Goal: Task Accomplishment & Management: Manage account settings

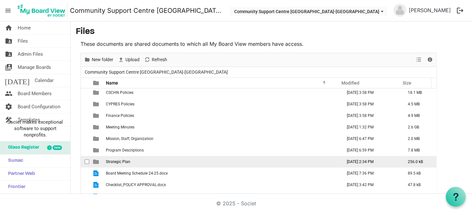
scroll to position [18, 0]
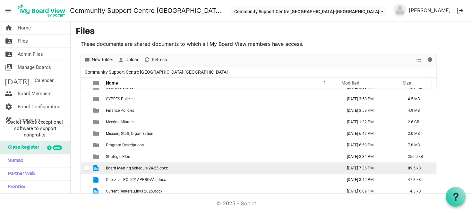
click at [85, 166] on span "checkbox" at bounding box center [87, 168] width 4 height 4
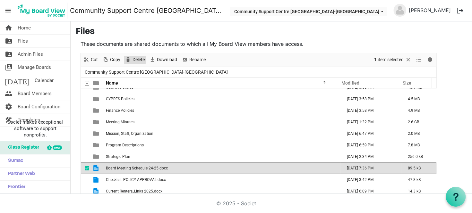
click at [133, 57] on span "Delete" at bounding box center [138, 60] width 13 height 8
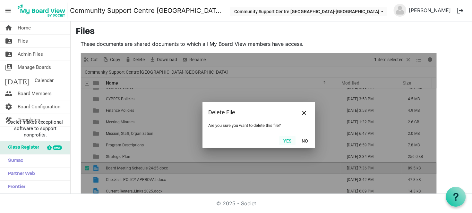
click at [285, 139] on button "Yes" at bounding box center [287, 140] width 16 height 9
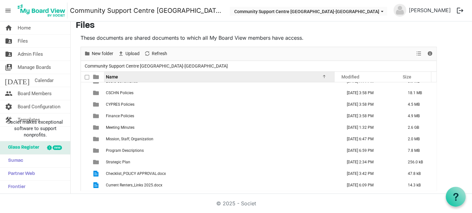
scroll to position [8, 0]
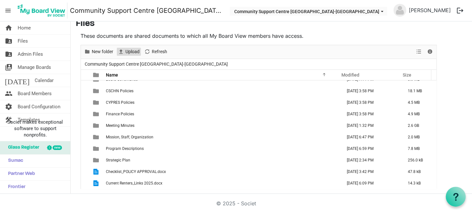
click at [125, 51] on span "Upload" at bounding box center [132, 52] width 15 height 8
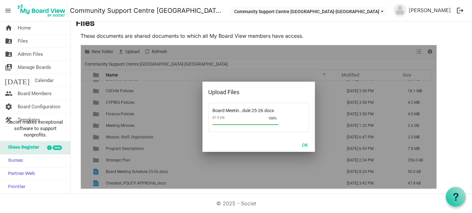
scroll to position [18, 0]
click at [311, 145] on button "OK" at bounding box center [304, 144] width 14 height 9
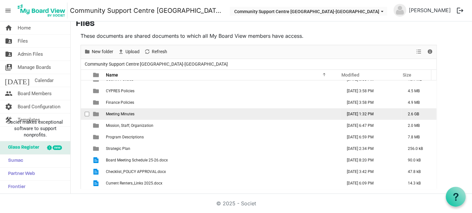
click at [155, 116] on td "Meeting Minutes" at bounding box center [222, 114] width 236 height 12
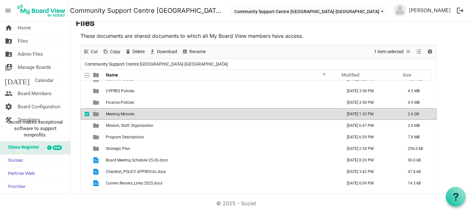
click at [155, 116] on td "Meeting Minutes" at bounding box center [222, 114] width 236 height 12
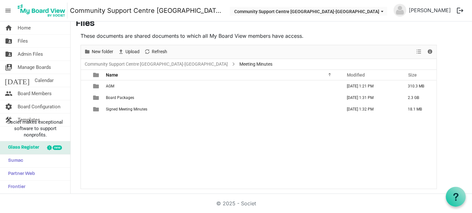
scroll to position [0, 0]
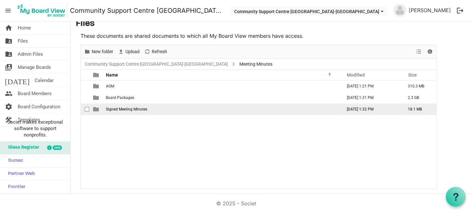
click at [148, 106] on td "Signed Meeting Minutes" at bounding box center [222, 110] width 236 height 12
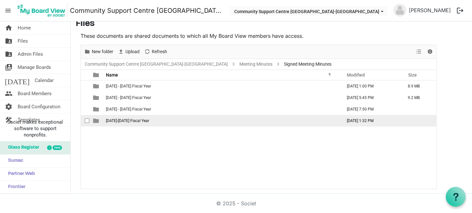
click at [146, 122] on td "2024-2025 Fiscal Year" at bounding box center [222, 121] width 236 height 12
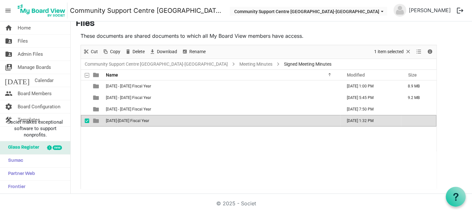
click at [146, 122] on td "2024-2025 Fiscal Year" at bounding box center [222, 121] width 236 height 12
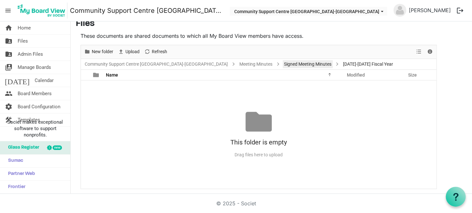
click at [282, 65] on link "Signed Meeting Minutes" at bounding box center [307, 64] width 50 height 8
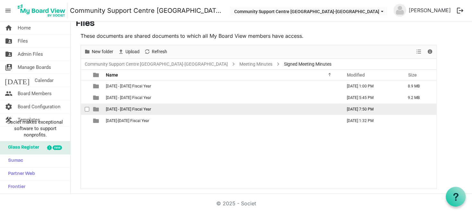
click at [167, 108] on td "2023 - 2024 Fiscal Year" at bounding box center [222, 110] width 236 height 12
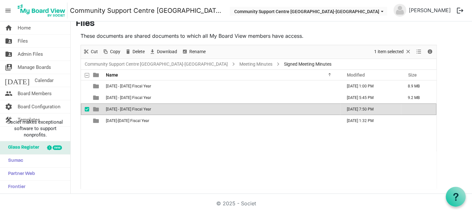
click at [167, 108] on td "2023 - 2024 Fiscal Year" at bounding box center [222, 110] width 236 height 12
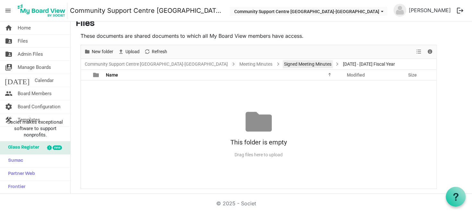
click at [282, 62] on link "Signed Meeting Minutes" at bounding box center [307, 64] width 50 height 8
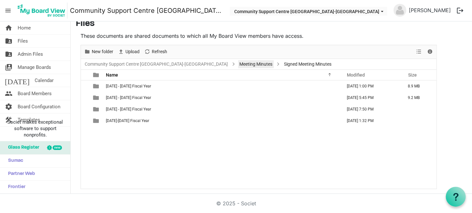
click at [238, 62] on link "Meeting Minutes" at bounding box center [256, 64] width 36 height 8
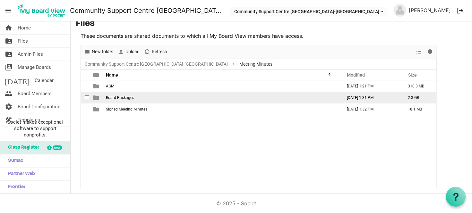
click at [146, 94] on td "Board Packages" at bounding box center [222, 98] width 236 height 12
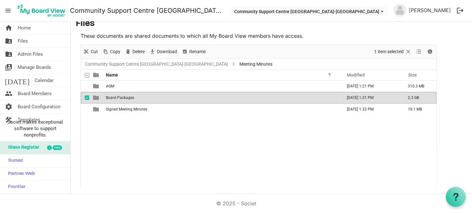
click at [146, 94] on td "Board Packages" at bounding box center [222, 98] width 236 height 12
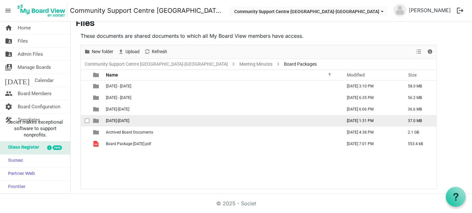
click at [151, 118] on td "2024-2025" at bounding box center [222, 121] width 236 height 12
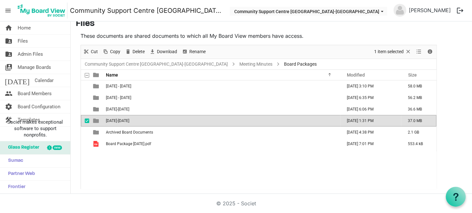
click at [151, 118] on td "2024-2025" at bounding box center [222, 121] width 236 height 12
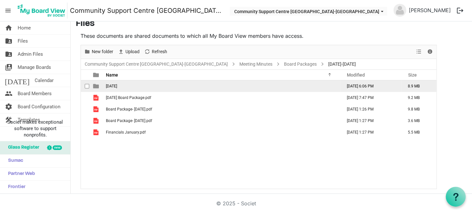
click at [156, 88] on td "September 2024" at bounding box center [222, 86] width 236 height 12
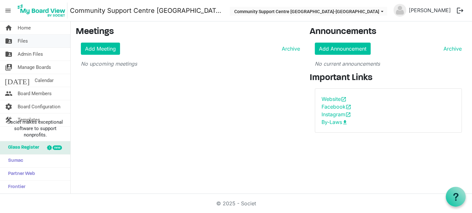
click at [41, 39] on link "folder_shared Files" at bounding box center [35, 41] width 70 height 13
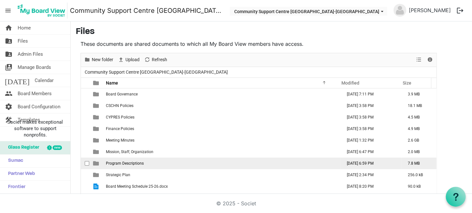
click at [134, 159] on td "Program Descriptions" at bounding box center [222, 164] width 236 height 12
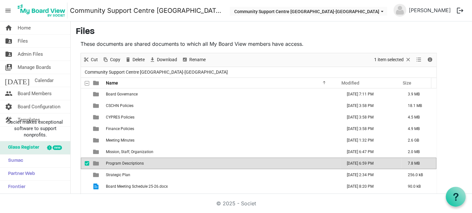
click at [134, 159] on td "Program Descriptions" at bounding box center [222, 164] width 236 height 12
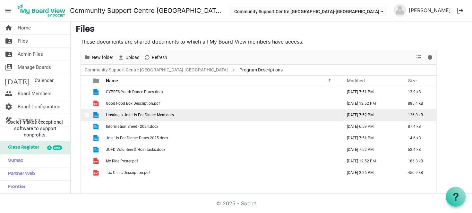
scroll to position [8, 0]
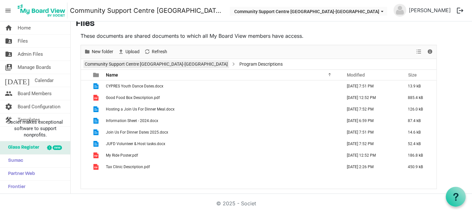
click at [148, 61] on link "Community Support Centre [GEOGRAPHIC_DATA]-[GEOGRAPHIC_DATA]" at bounding box center [156, 64] width 146 height 8
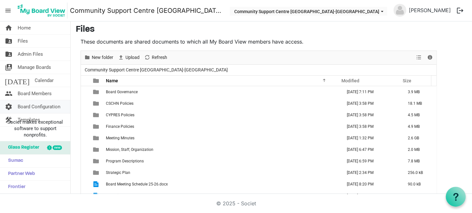
scroll to position [0, 0]
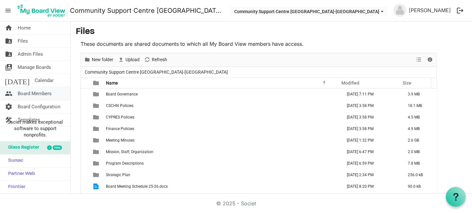
click at [29, 91] on span "Board Members" at bounding box center [35, 93] width 34 height 13
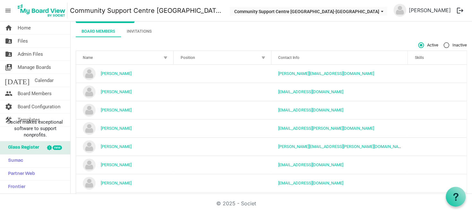
scroll to position [32, 0]
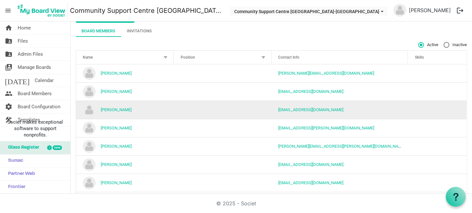
click at [364, 110] on td "[EMAIL_ADDRESS][DOMAIN_NAME]" at bounding box center [339, 110] width 137 height 18
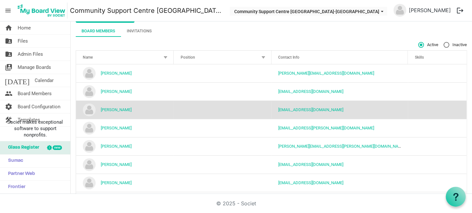
click at [443, 44] on label "Inactive" at bounding box center [454, 45] width 23 height 6
click at [443, 42] on input "Inactive" at bounding box center [443, 42] width 0 height 0
radio input "true"
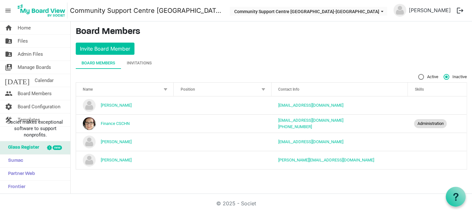
scroll to position [0, 0]
click at [420, 79] on label "Active" at bounding box center [428, 77] width 20 height 6
click at [418, 74] on input "Active" at bounding box center [418, 74] width 0 height 0
radio input "true"
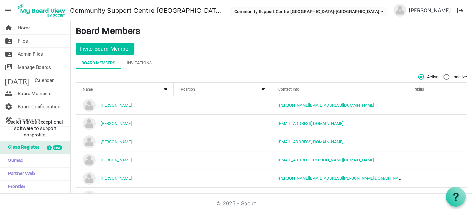
click at [420, 78] on span "Active" at bounding box center [428, 77] width 20 height 6
click at [418, 74] on input "Active" at bounding box center [418, 74] width 0 height 0
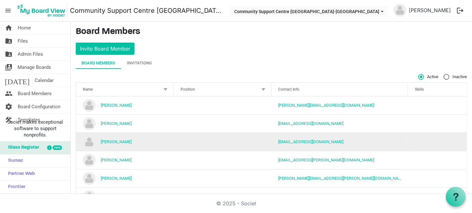
click at [144, 140] on td "Heather DeBoer" at bounding box center [124, 142] width 97 height 18
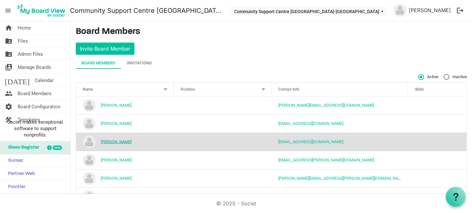
click at [103, 139] on link "Heather DeBoer" at bounding box center [116, 141] width 31 height 5
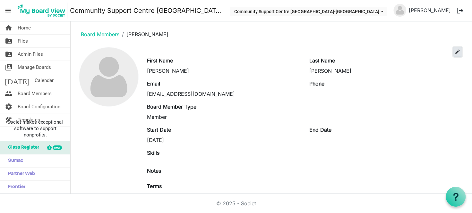
click at [454, 54] on span "edit" at bounding box center [457, 52] width 6 height 6
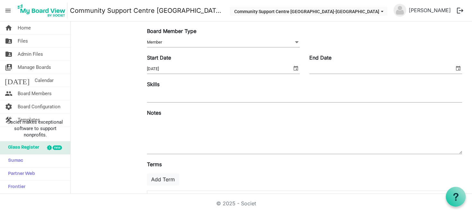
scroll to position [117, 0]
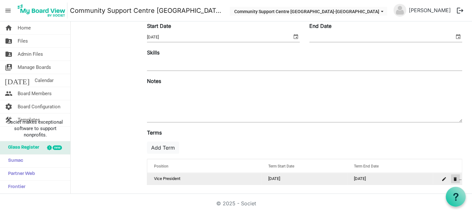
click at [453, 178] on span "is Command column column header" at bounding box center [455, 179] width 4 height 4
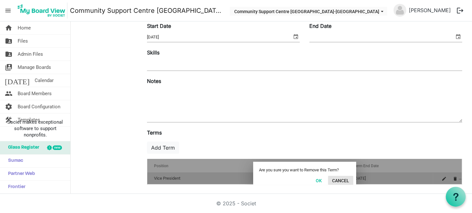
click at [334, 180] on button "Cancel" at bounding box center [340, 180] width 25 height 9
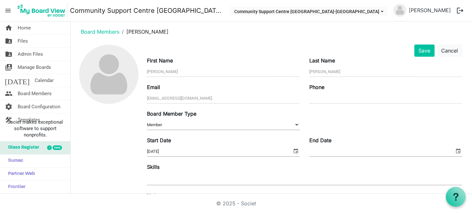
scroll to position [0, 0]
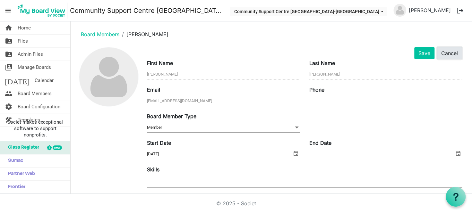
click at [453, 54] on button "Cancel" at bounding box center [449, 53] width 25 height 12
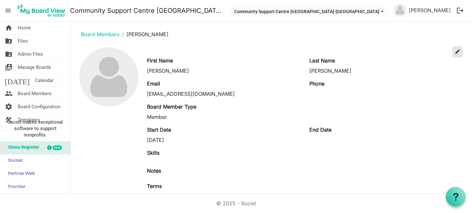
click at [454, 50] on span "edit" at bounding box center [457, 52] width 6 height 6
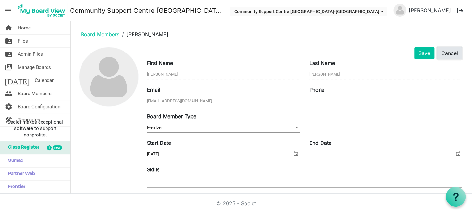
click at [438, 54] on button "Cancel" at bounding box center [449, 53] width 25 height 12
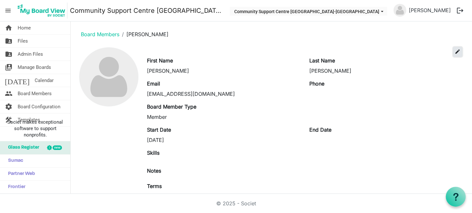
click at [454, 51] on span "edit" at bounding box center [457, 52] width 6 height 6
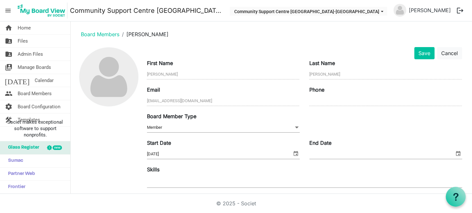
scroll to position [117, 0]
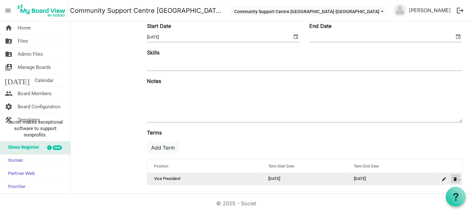
click at [453, 177] on span "is Command column column header" at bounding box center [455, 179] width 4 height 4
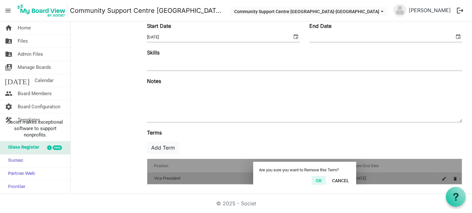
click at [313, 180] on button "OK" at bounding box center [318, 180] width 14 height 9
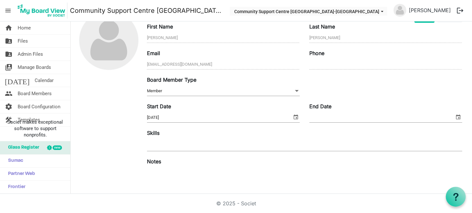
scroll to position [0, 0]
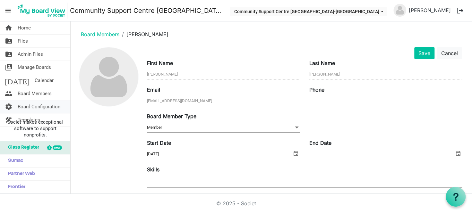
click at [43, 107] on span "Board Configuration" at bounding box center [39, 106] width 43 height 13
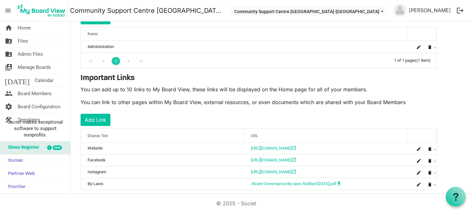
scroll to position [129, 0]
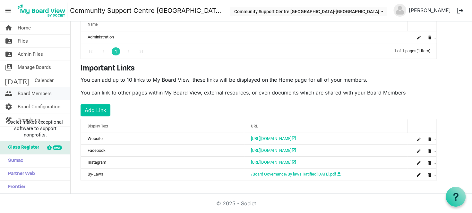
click at [42, 93] on span "Board Members" at bounding box center [35, 93] width 34 height 13
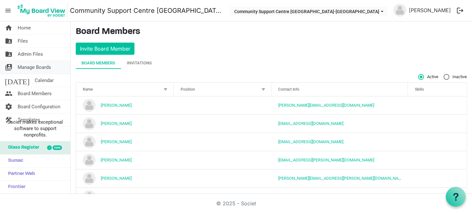
click at [33, 67] on span "Manage Boards" at bounding box center [34, 67] width 33 height 13
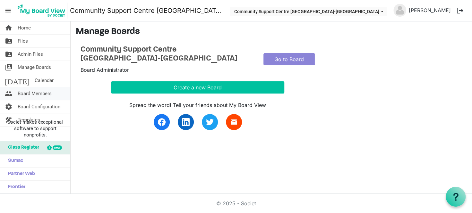
click at [43, 95] on span "Board Members" at bounding box center [35, 93] width 34 height 13
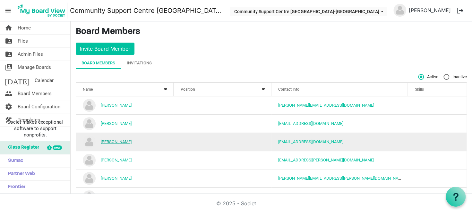
click at [122, 142] on link "[PERSON_NAME]" at bounding box center [116, 141] width 31 height 5
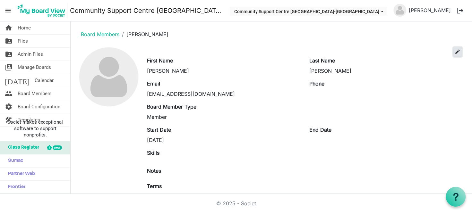
click at [454, 51] on span "edit" at bounding box center [457, 52] width 6 height 6
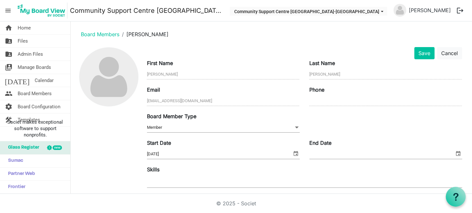
click at [196, 128] on span "Member Member" at bounding box center [223, 128] width 153 height 10
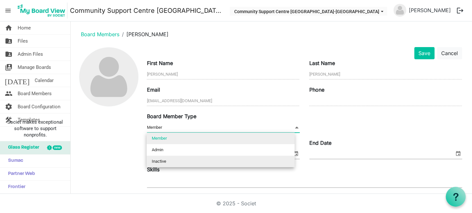
click at [186, 161] on li "Inactive" at bounding box center [220, 162] width 148 height 12
type input "Inactive"
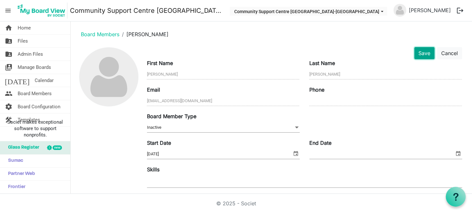
click at [418, 53] on button "Save" at bounding box center [424, 53] width 20 height 12
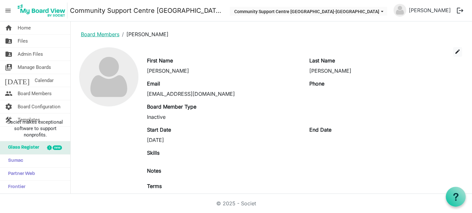
click at [86, 34] on link "Board Members" at bounding box center [100, 34] width 38 height 6
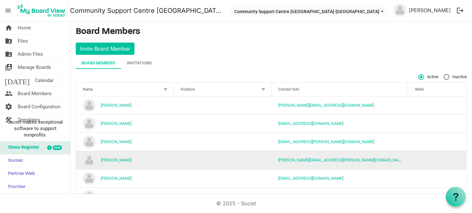
scroll to position [85, 0]
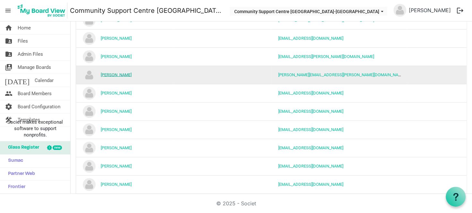
click at [117, 76] on link "[PERSON_NAME]" at bounding box center [116, 74] width 31 height 5
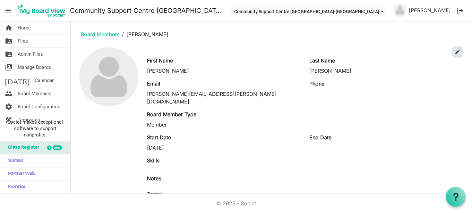
click at [454, 53] on span "edit" at bounding box center [457, 52] width 6 height 6
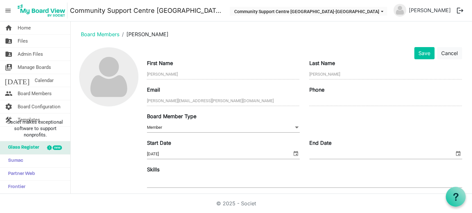
click at [233, 123] on span "Member Member" at bounding box center [223, 128] width 153 height 10
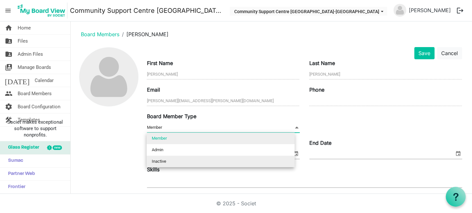
click at [205, 160] on li "Inactive" at bounding box center [220, 162] width 148 height 12
type input "Inactive"
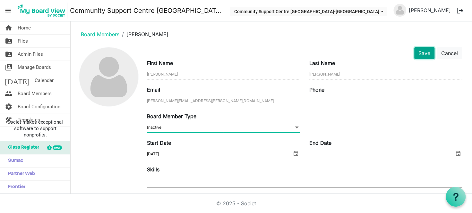
click at [418, 53] on button "Save" at bounding box center [424, 53] width 20 height 12
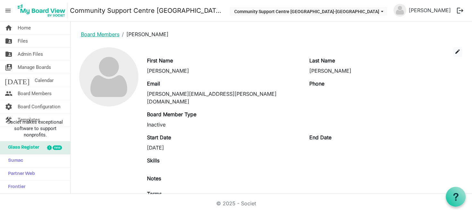
click at [88, 34] on link "Board Members" at bounding box center [100, 34] width 38 height 6
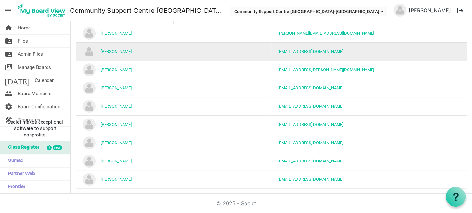
scroll to position [76, 0]
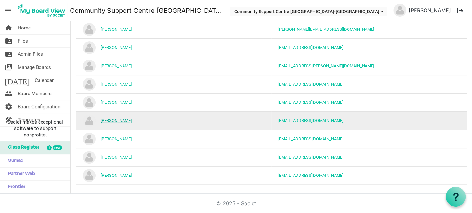
click at [113, 118] on link "[PERSON_NAME]" at bounding box center [116, 120] width 31 height 5
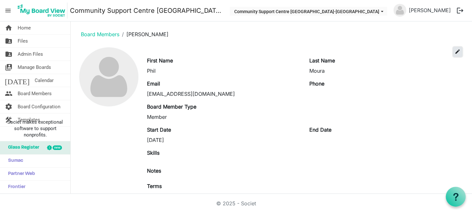
click at [454, 52] on span "edit" at bounding box center [457, 52] width 6 height 6
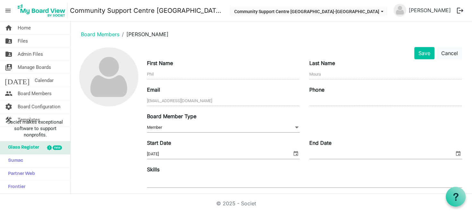
click at [177, 127] on span "Member Member" at bounding box center [223, 128] width 153 height 10
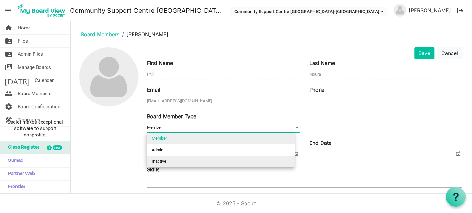
click at [168, 161] on li "Inactive" at bounding box center [220, 162] width 148 height 12
type input "Inactive"
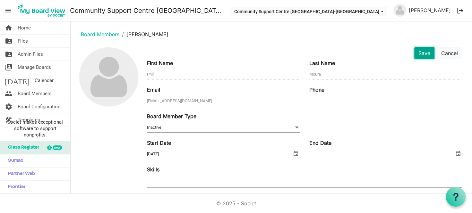
click at [424, 52] on button "Save" at bounding box center [424, 53] width 20 height 12
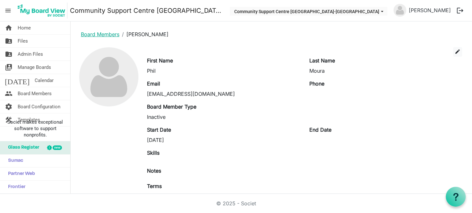
click at [101, 31] on link "Board Members" at bounding box center [100, 34] width 38 height 6
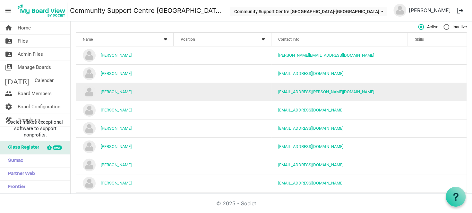
scroll to position [58, 0]
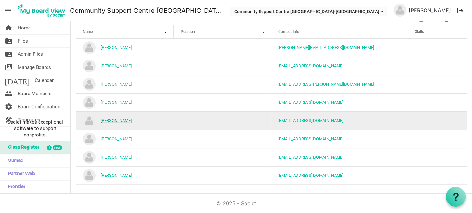
click at [116, 120] on link "[PERSON_NAME]" at bounding box center [116, 120] width 31 height 5
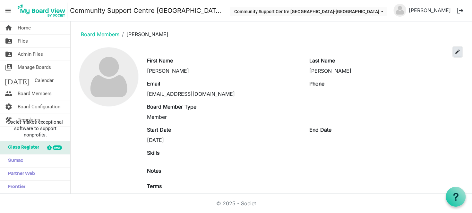
click at [454, 52] on span "edit" at bounding box center [457, 52] width 6 height 6
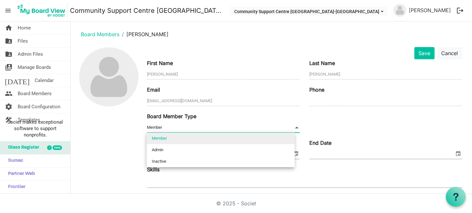
click at [172, 124] on span "Member Member" at bounding box center [223, 128] width 153 height 10
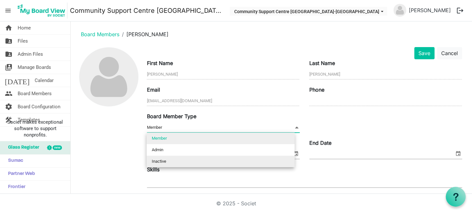
click at [171, 158] on li "Inactive" at bounding box center [220, 162] width 148 height 12
type input "Inactive"
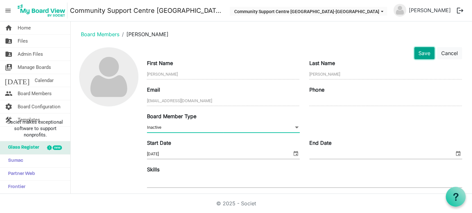
click at [424, 52] on button "Save" at bounding box center [424, 53] width 20 height 12
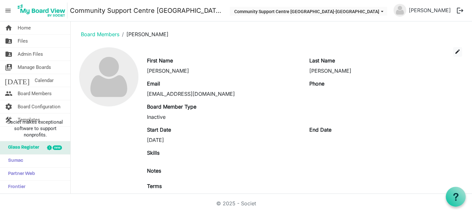
click at [100, 30] on li "Board Members" at bounding box center [100, 34] width 38 height 8
click at [100, 34] on link "Board Members" at bounding box center [100, 34] width 38 height 6
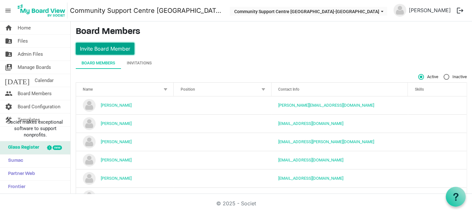
click at [118, 50] on button "Invite Board Member" at bounding box center [105, 49] width 59 height 12
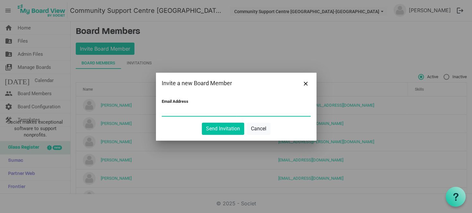
paste input "catherine@rbcraig.com"
type input "catherine@rbcraig.com"
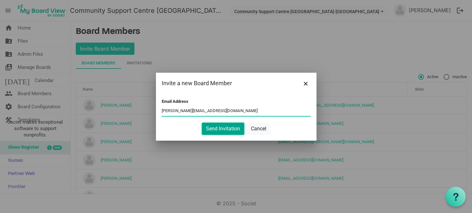
click at [222, 128] on button "Send Invitation" at bounding box center [223, 129] width 42 height 12
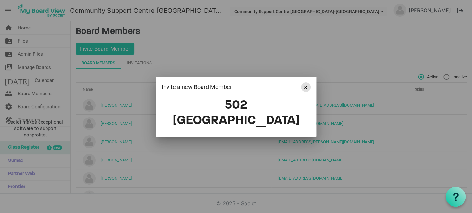
click at [305, 89] on span "Close" at bounding box center [306, 88] width 4 height 4
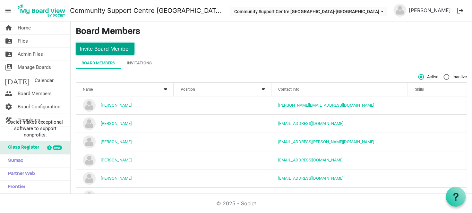
click at [115, 50] on button "Invite Board Member" at bounding box center [105, 49] width 59 height 12
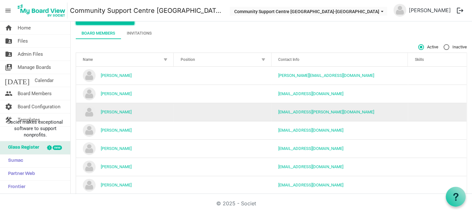
scroll to position [39, 0]
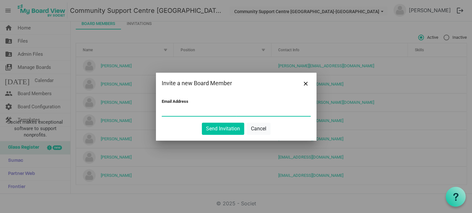
paste input "catherine@rbcraig.com"
type input "catherine@rbcraig.com"
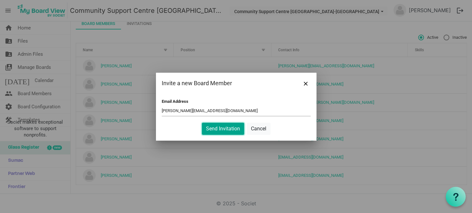
click at [225, 133] on button "Send Invitation" at bounding box center [223, 129] width 42 height 12
click at [224, 126] on button "Send Invitation" at bounding box center [223, 129] width 42 height 12
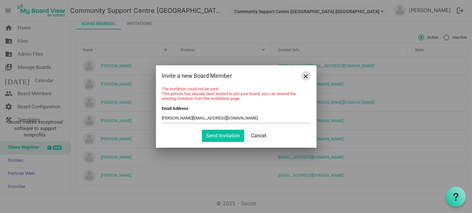
click at [306, 77] on span "Close" at bounding box center [306, 76] width 4 height 4
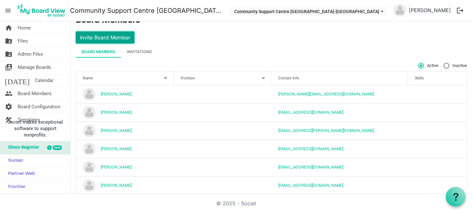
scroll to position [0, 0]
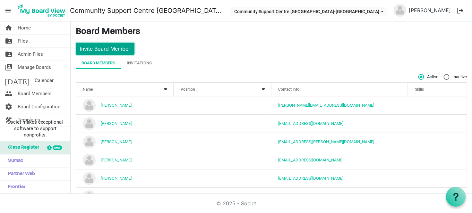
click at [103, 51] on button "Invite Board Member" at bounding box center [105, 49] width 59 height 12
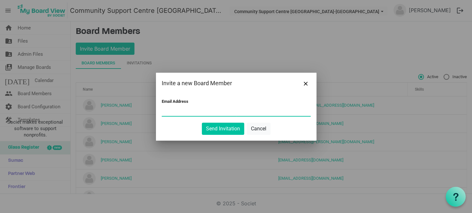
paste input "The3makeys@gmail.com"
type input "The3makeys@gmail.com"
click at [225, 130] on button "Send Invitation" at bounding box center [223, 129] width 42 height 12
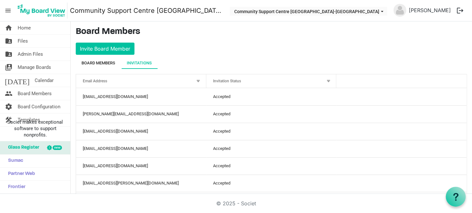
click at [108, 64] on div "Board Members" at bounding box center [98, 63] width 34 height 6
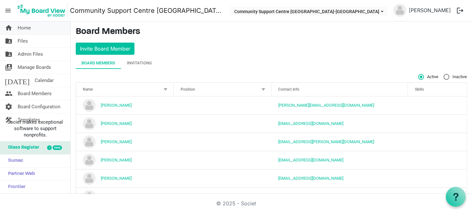
click at [21, 28] on span "Home" at bounding box center [24, 27] width 13 height 13
